Goal: Information Seeking & Learning: Learn about a topic

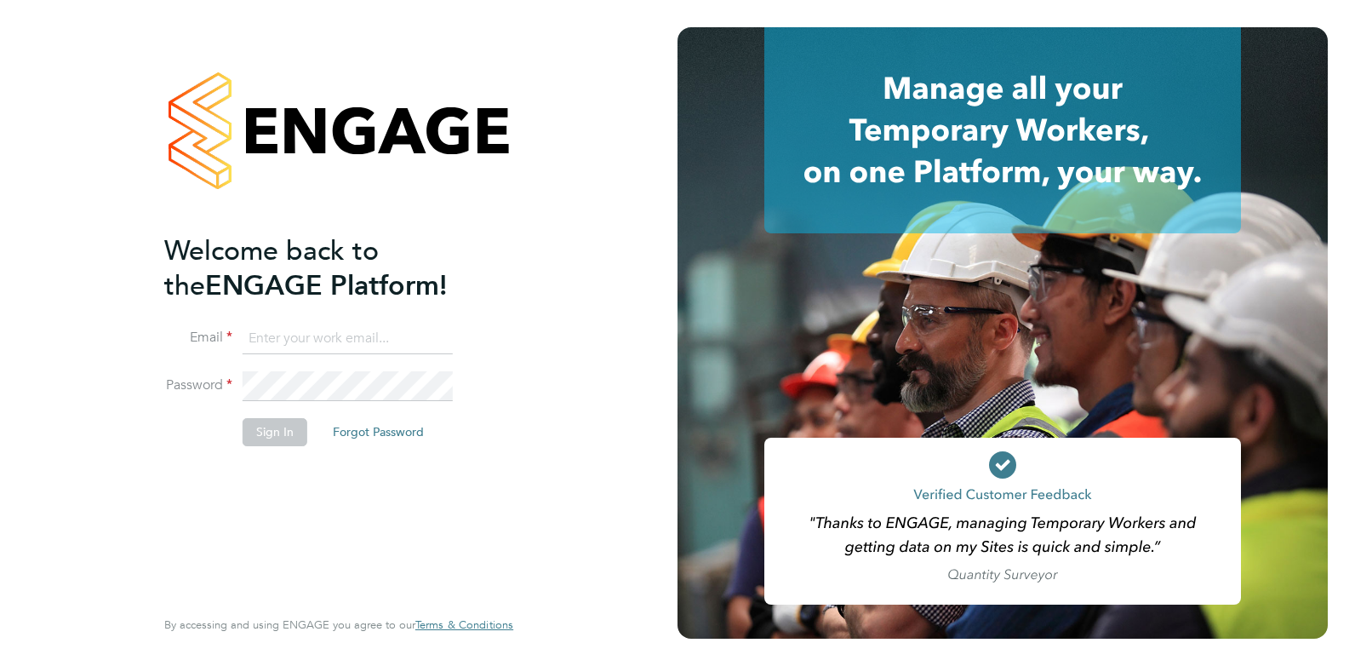
type input "[EMAIL_ADDRESS][PERSON_NAME][DOMAIN_NAME]"
click at [275, 436] on button "Sign In" at bounding box center [275, 431] width 65 height 27
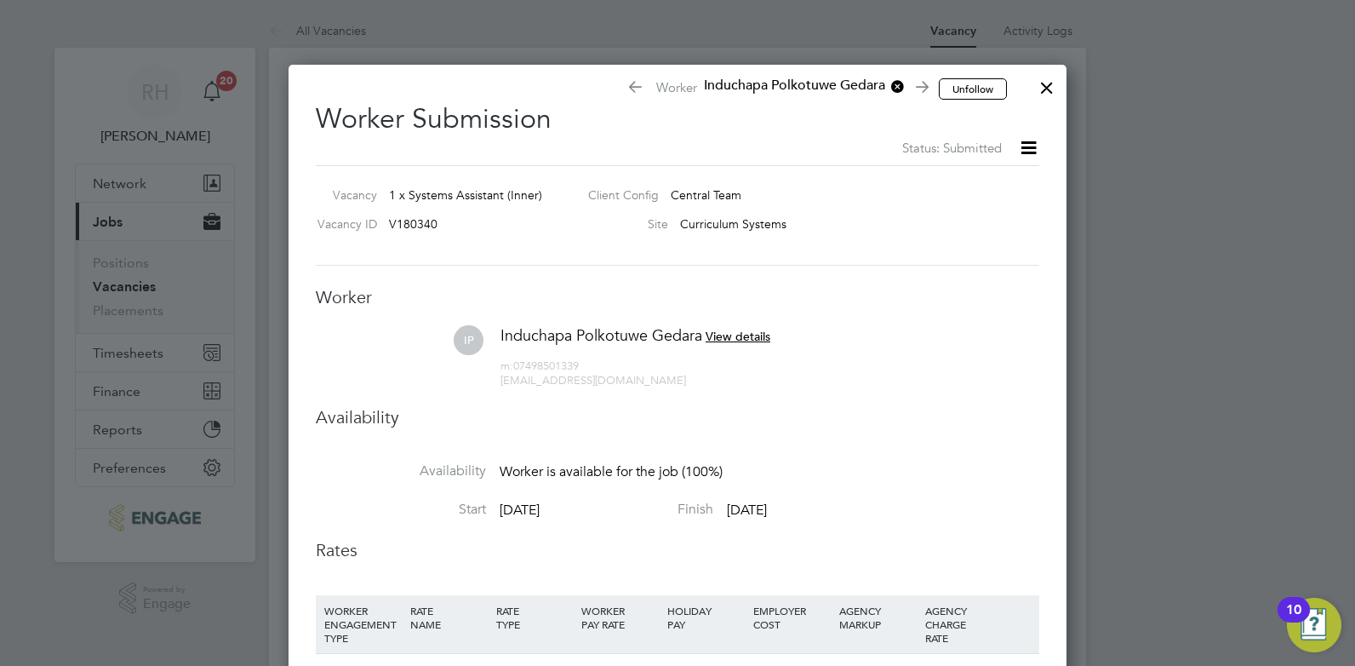
click at [1043, 86] on div at bounding box center [1047, 83] width 31 height 31
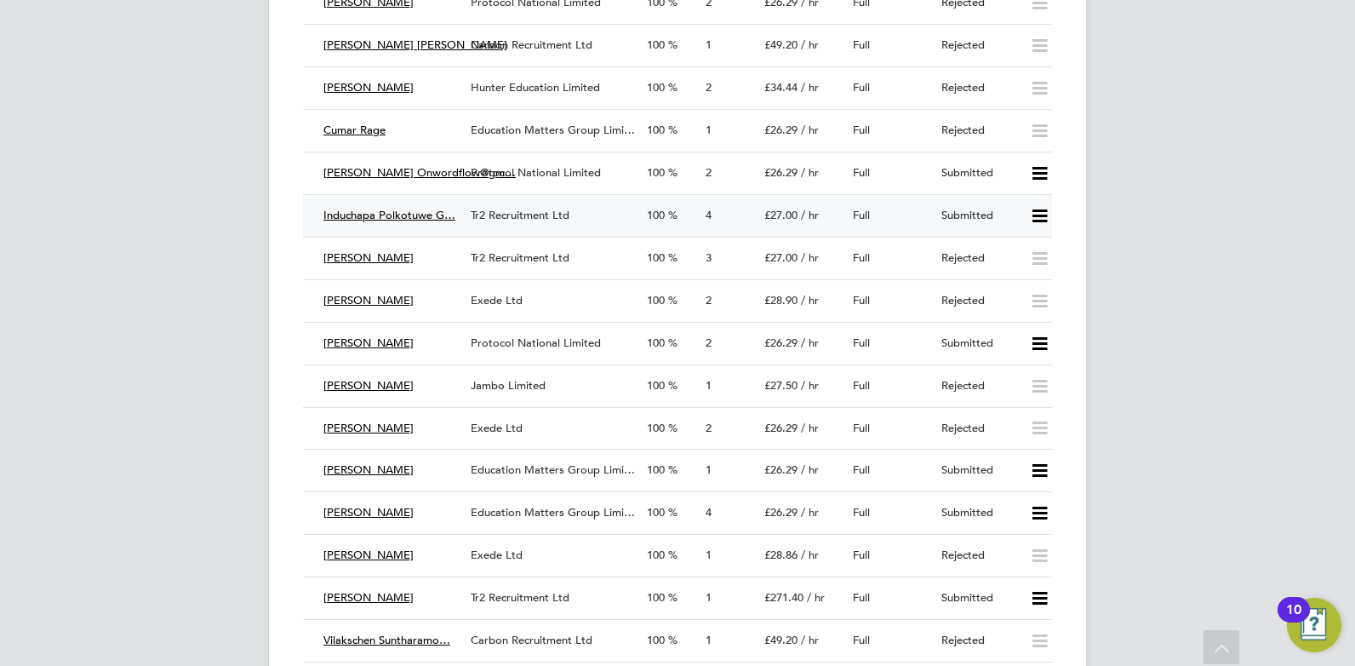
click at [488, 220] on span "Tr2 Recruitment Ltd" at bounding box center [520, 215] width 99 height 14
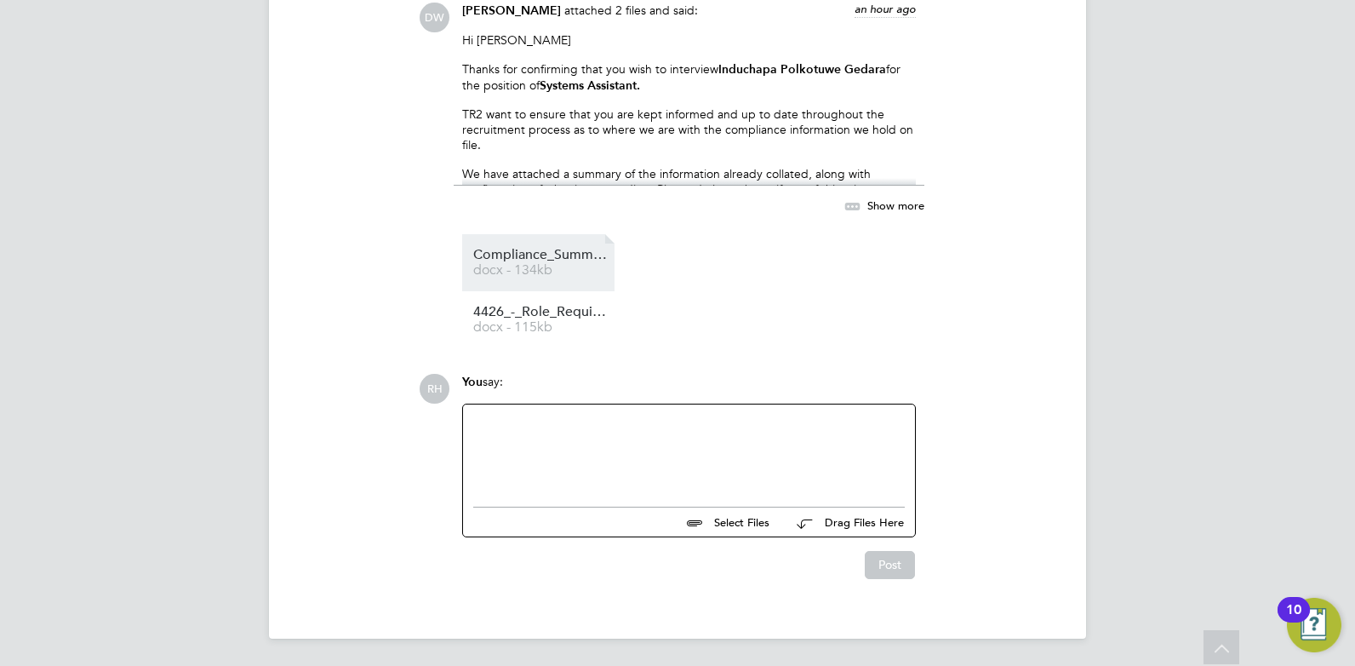
click at [525, 259] on span "Compliance_Summary_INDUCHAPA__POLKOTUWE_GEDARA" at bounding box center [541, 255] width 136 height 13
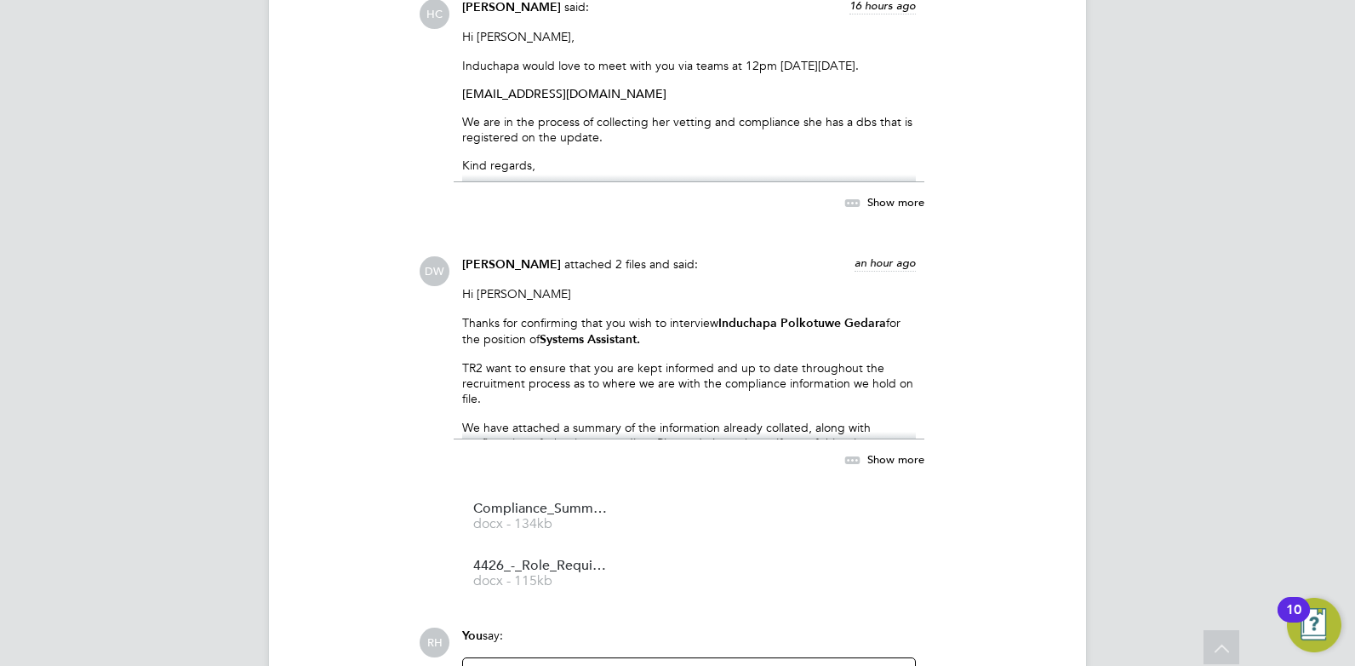
click at [900, 469] on div "Show more" at bounding box center [866, 459] width 117 height 21
